Goal: Register for event/course

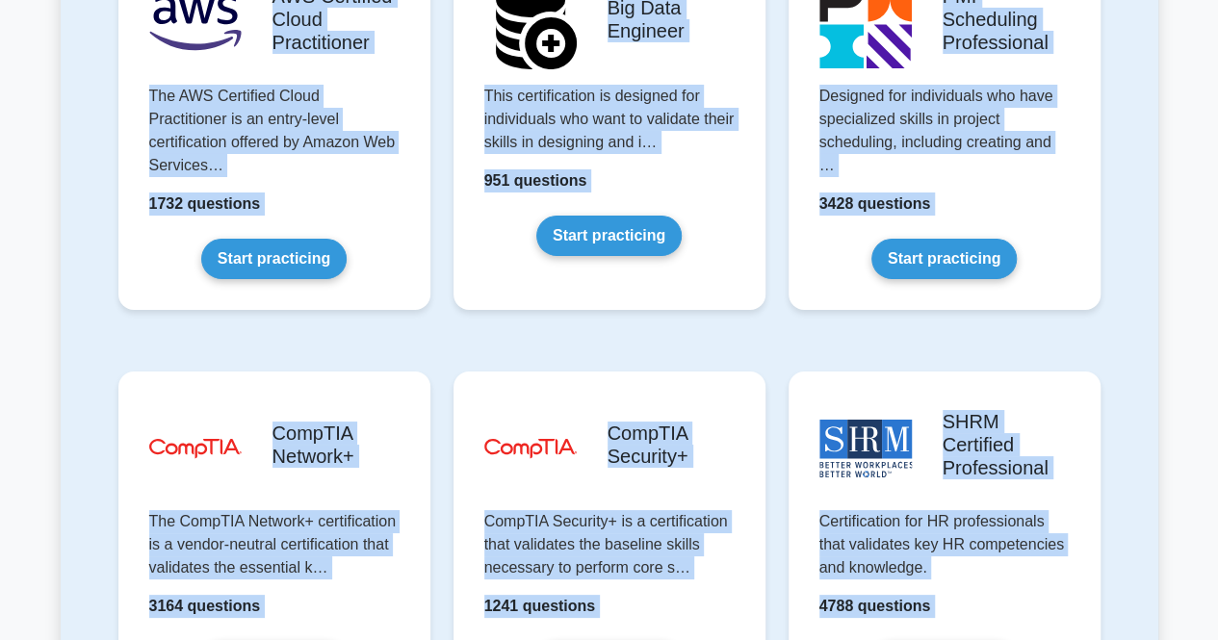
scroll to position [2791, 0]
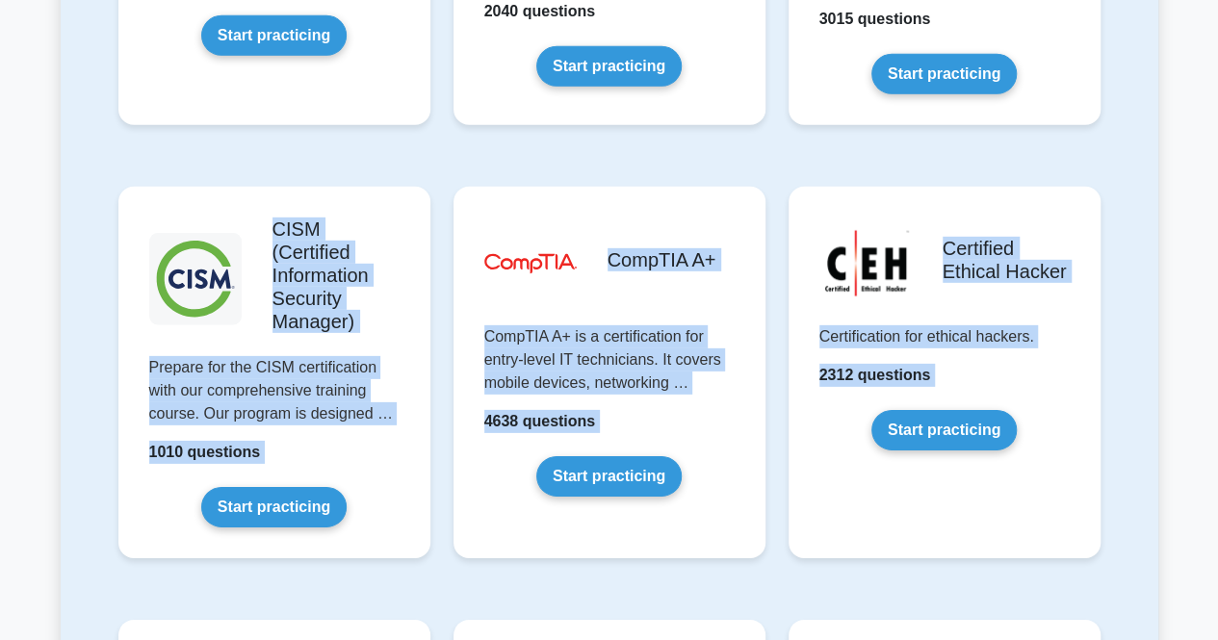
drag, startPoint x: 1186, startPoint y: 398, endPoint x: 1231, endPoint y: -84, distance: 483.4
click at [1217, 0] on html "Register Prepare Your Exams with Confidence" at bounding box center [609, 394] width 1218 height 6371
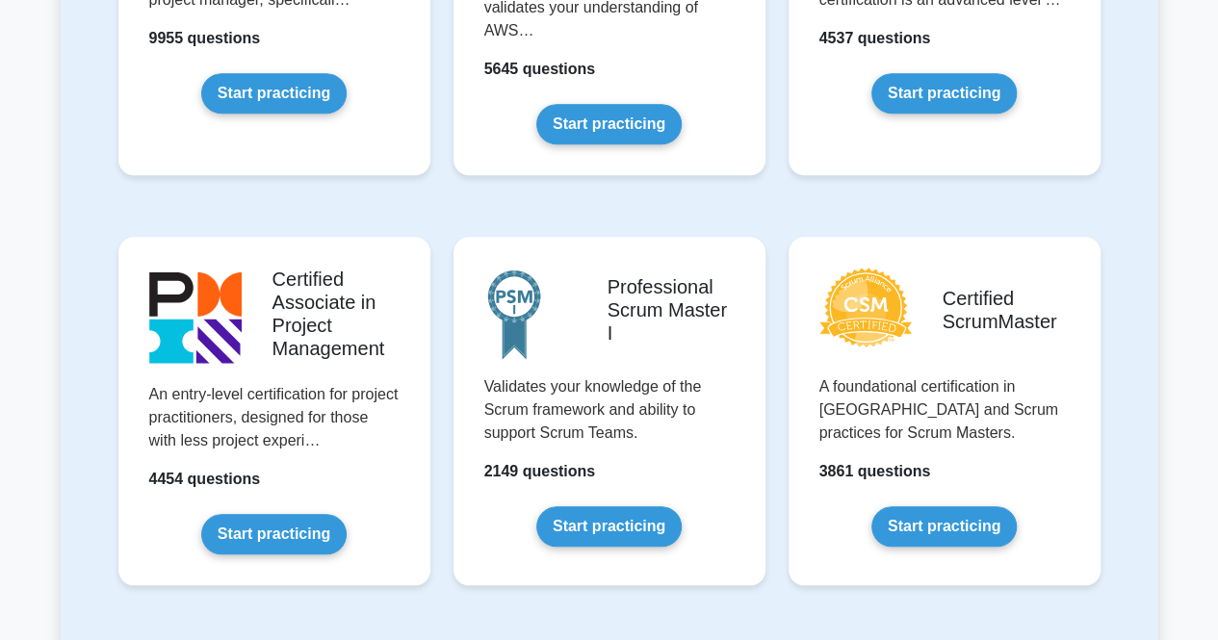
scroll to position [684, 0]
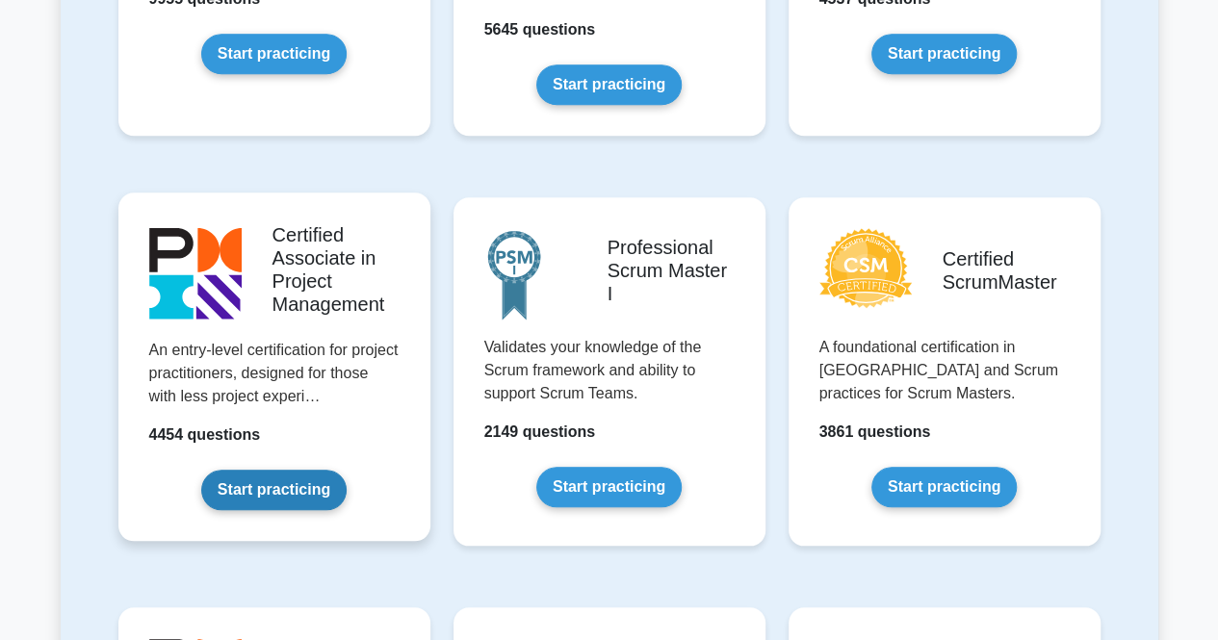
click at [347, 470] on link "Start practicing" at bounding box center [273, 490] width 145 height 40
click at [277, 476] on link "Start practicing" at bounding box center [273, 490] width 145 height 40
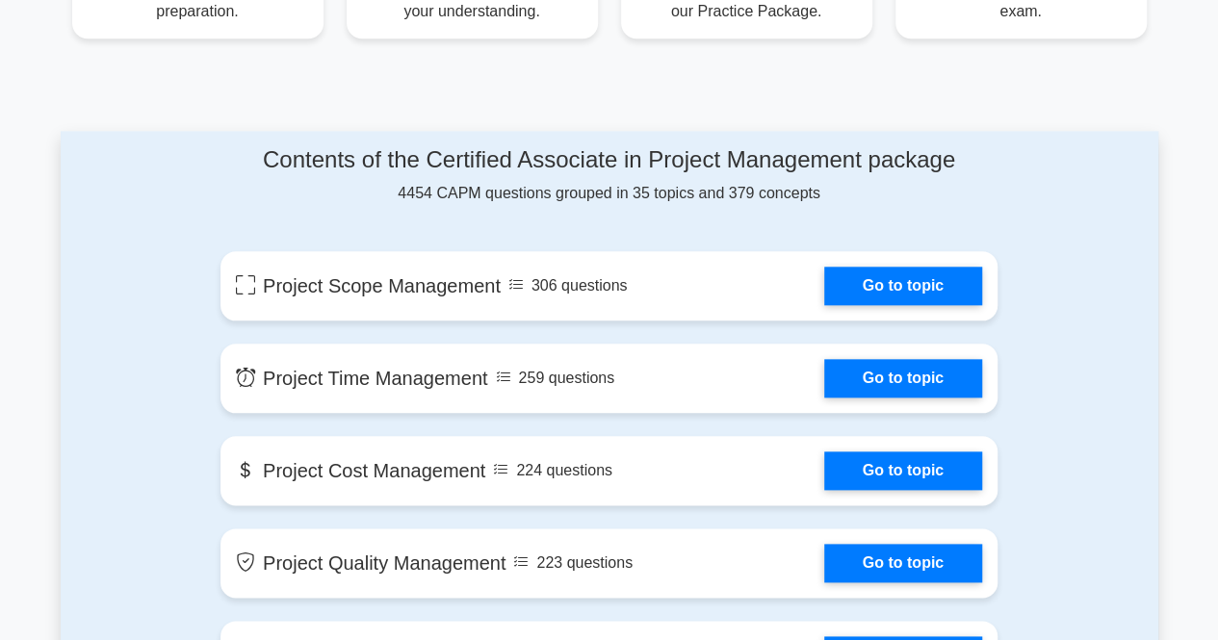
scroll to position [935, 0]
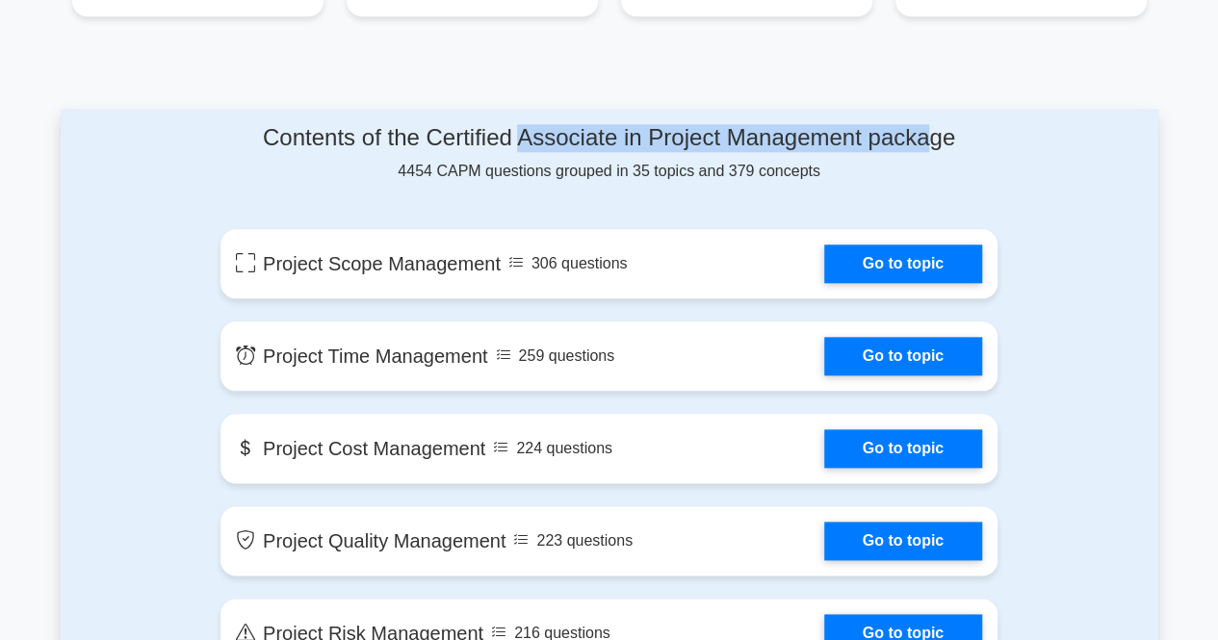
drag, startPoint x: 523, startPoint y: 143, endPoint x: 941, endPoint y: 128, distance: 419.0
click at [941, 128] on h4 "Contents of the Certified Associate in Project Management package" at bounding box center [608, 138] width 777 height 28
drag, startPoint x: 608, startPoint y: 175, endPoint x: 688, endPoint y: 165, distance: 80.6
click at [688, 165] on div "Contents of the Certified Associate in Project Management package 4454 CAPM que…" at bounding box center [608, 153] width 777 height 59
drag, startPoint x: 701, startPoint y: 172, endPoint x: 825, endPoint y: 172, distance: 124.2
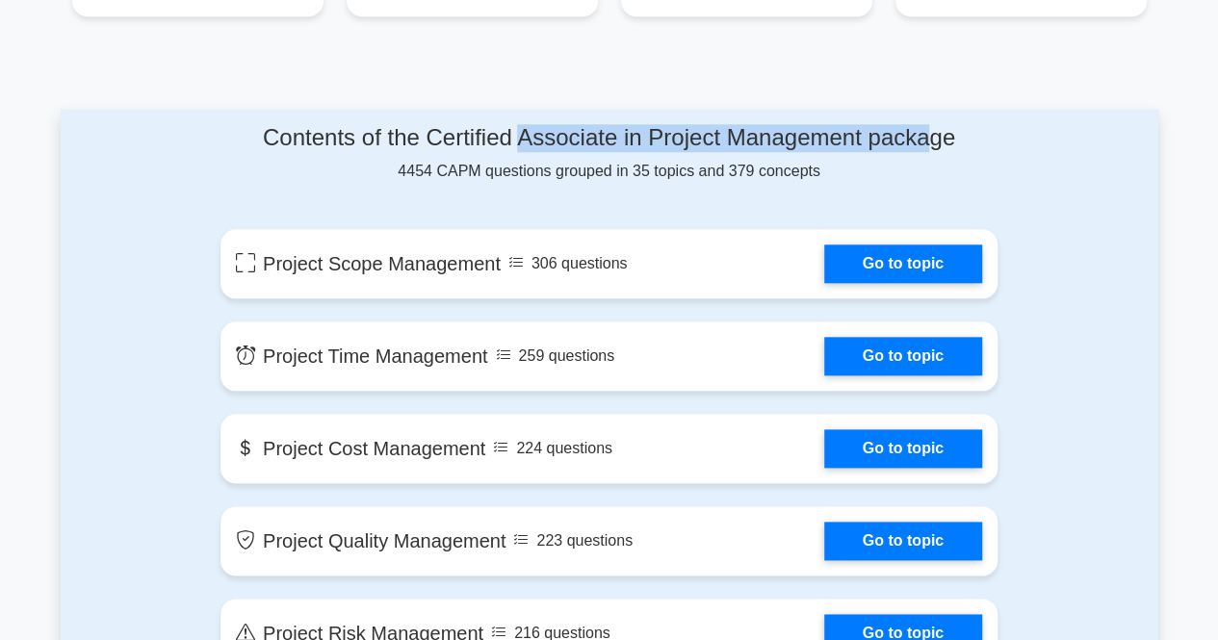
click at [825, 172] on div "Contents of the Certified Associate in Project Management package 4454 CAPM que…" at bounding box center [608, 153] width 777 height 59
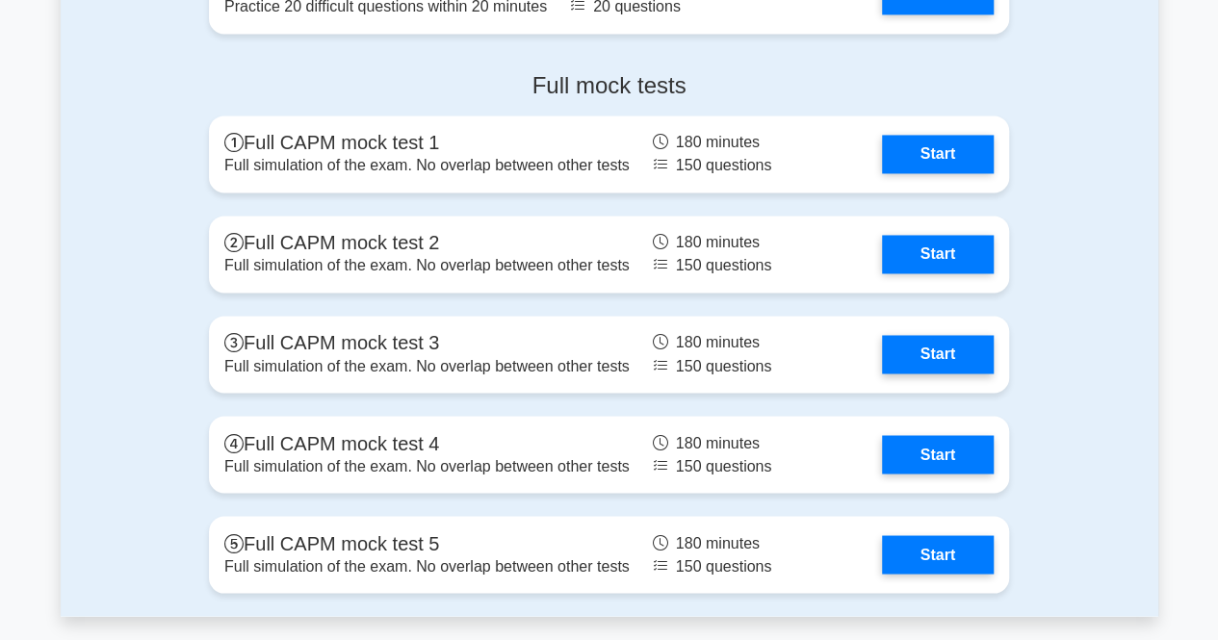
scroll to position [5115, 0]
